Goal: Check status: Check status

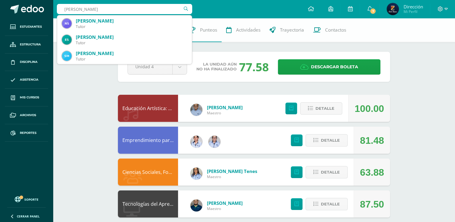
type input "[PERSON_NAME]"
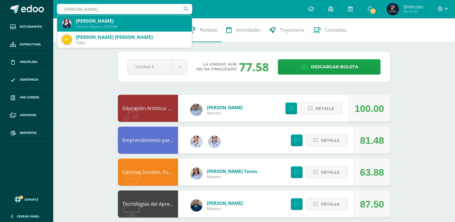
click at [130, 27] on div "Tercero Básico 2022568" at bounding box center [131, 26] width 111 height 5
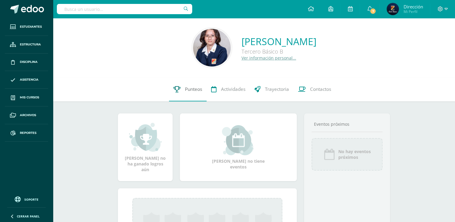
click at [188, 88] on span "Punteos" at bounding box center [193, 89] width 17 height 6
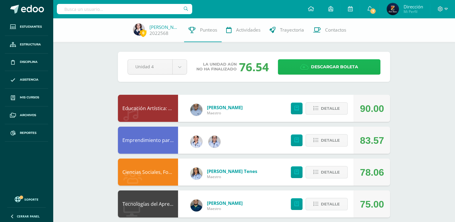
click at [324, 64] on span "Descargar boleta" at bounding box center [334, 66] width 47 height 15
